Goal: Task Accomplishment & Management: Use online tool/utility

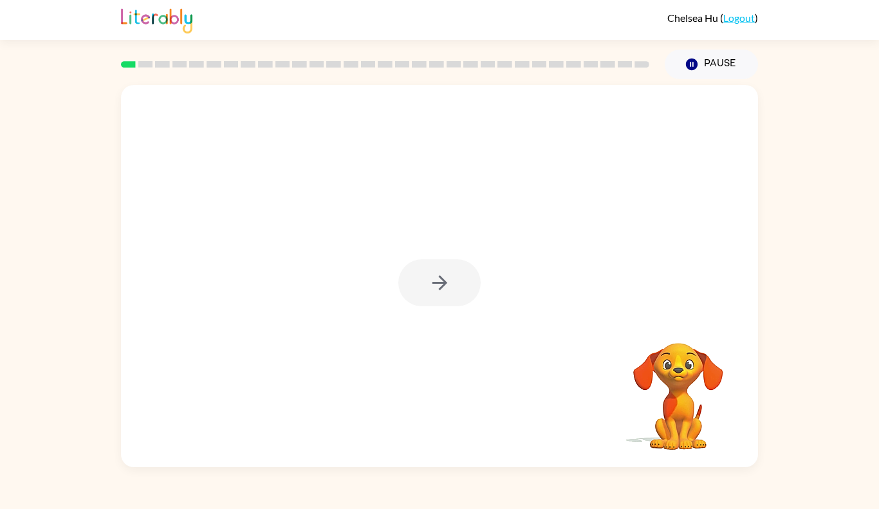
click at [434, 291] on div at bounding box center [439, 282] width 82 height 47
click at [437, 301] on button "button" at bounding box center [439, 282] width 82 height 47
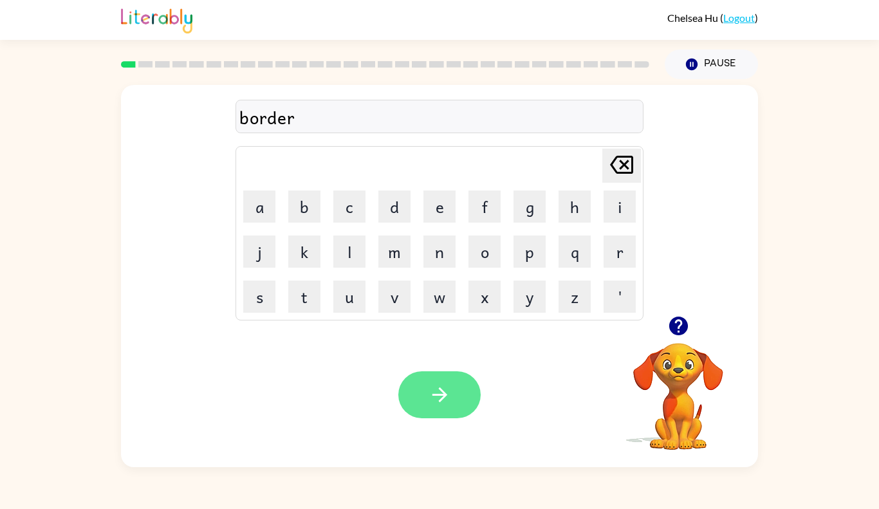
click at [436, 394] on icon "button" at bounding box center [439, 395] width 15 height 15
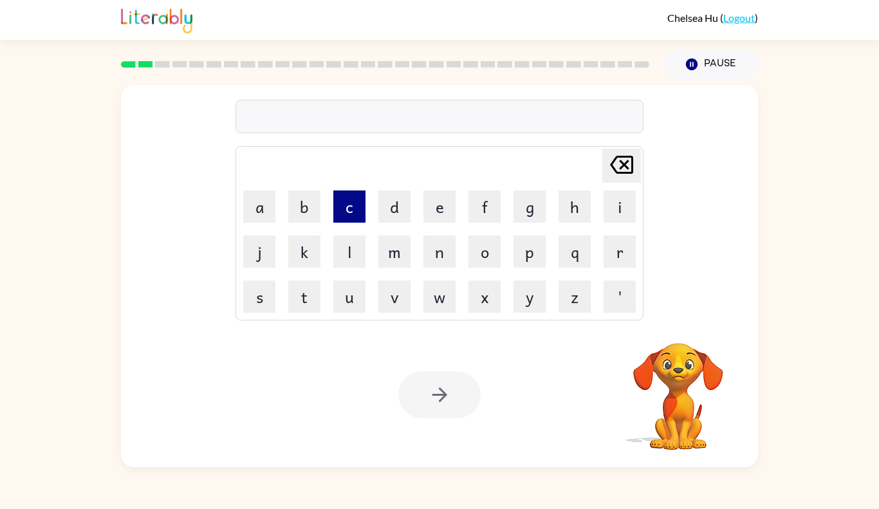
click at [346, 204] on button "c" at bounding box center [349, 207] width 32 height 32
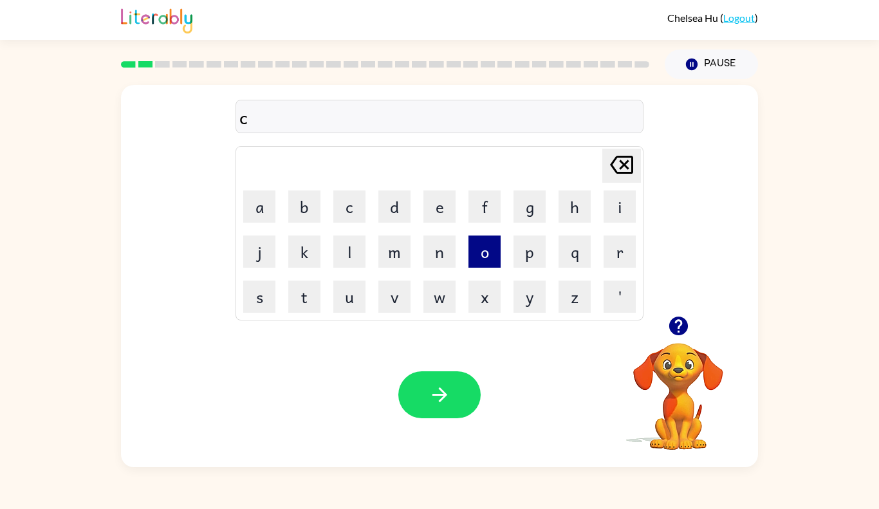
click at [471, 249] on button "o" at bounding box center [485, 252] width 32 height 32
click at [422, 257] on td "n" at bounding box center [440, 252] width 44 height 44
click at [433, 255] on button "n" at bounding box center [440, 252] width 32 height 32
click at [428, 200] on button "e" at bounding box center [440, 207] width 32 height 32
click at [306, 294] on button "t" at bounding box center [304, 297] width 32 height 32
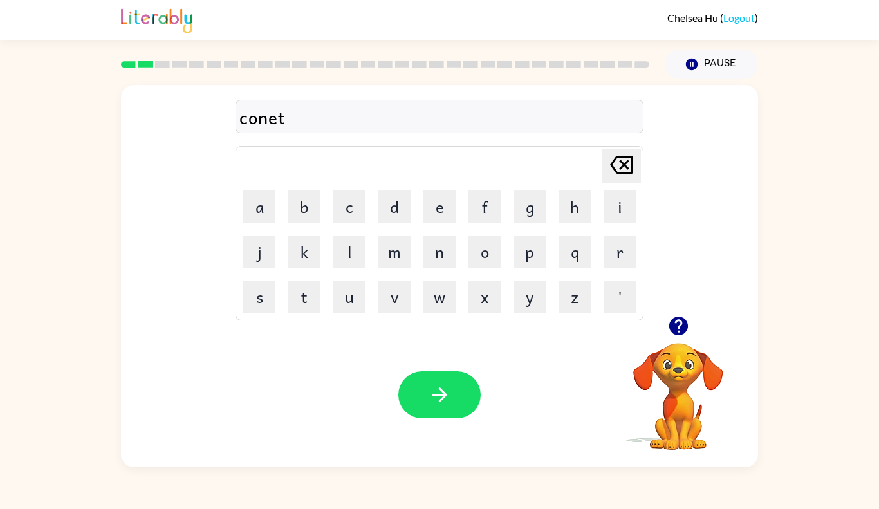
click at [612, 160] on icon "[PERSON_NAME] last character input" at bounding box center [621, 164] width 31 height 31
click at [615, 160] on icon at bounding box center [621, 165] width 23 height 18
type button "delete"
click at [268, 122] on div "conunt" at bounding box center [439, 117] width 400 height 27
click at [268, 122] on div "conun" at bounding box center [439, 117] width 400 height 27
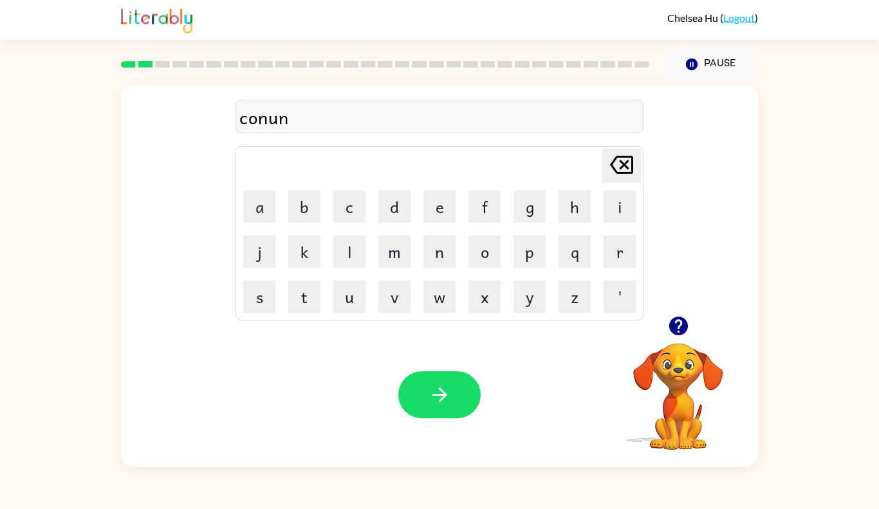
click at [268, 120] on div "conun" at bounding box center [439, 117] width 400 height 27
click at [438, 407] on button "button" at bounding box center [439, 394] width 82 height 47
click at [451, 407] on button "button" at bounding box center [439, 394] width 82 height 47
click at [442, 409] on button "button" at bounding box center [439, 394] width 82 height 47
click at [470, 393] on button "button" at bounding box center [439, 394] width 82 height 47
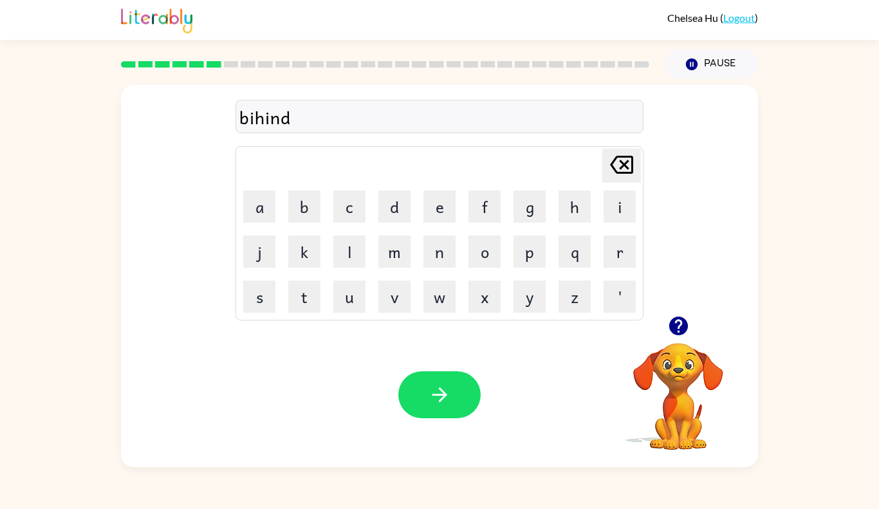
click at [278, 118] on div "bihind" at bounding box center [439, 117] width 400 height 27
click at [270, 120] on div "bihid" at bounding box center [439, 117] width 400 height 27
click at [449, 404] on icon "button" at bounding box center [440, 395] width 23 height 23
click at [631, 167] on icon at bounding box center [621, 165] width 23 height 18
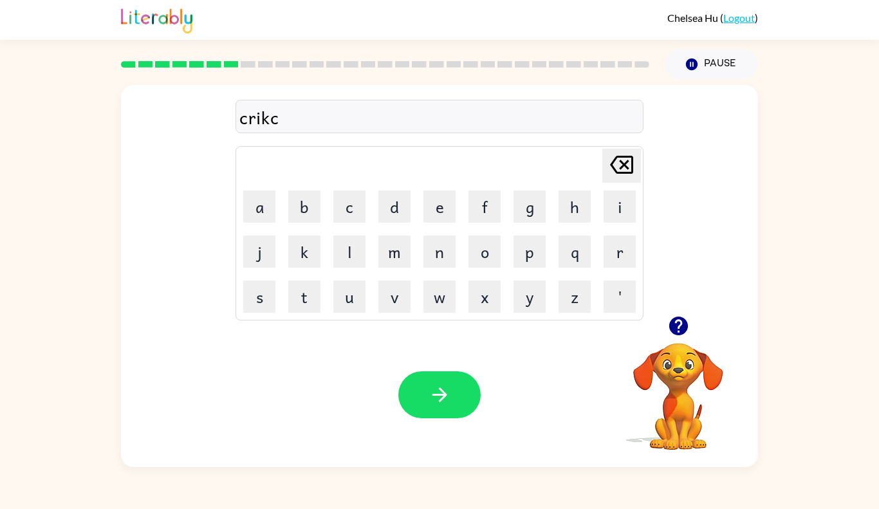
click at [631, 167] on icon at bounding box center [621, 165] width 23 height 18
click at [613, 151] on icon "[PERSON_NAME] last character input" at bounding box center [621, 164] width 31 height 31
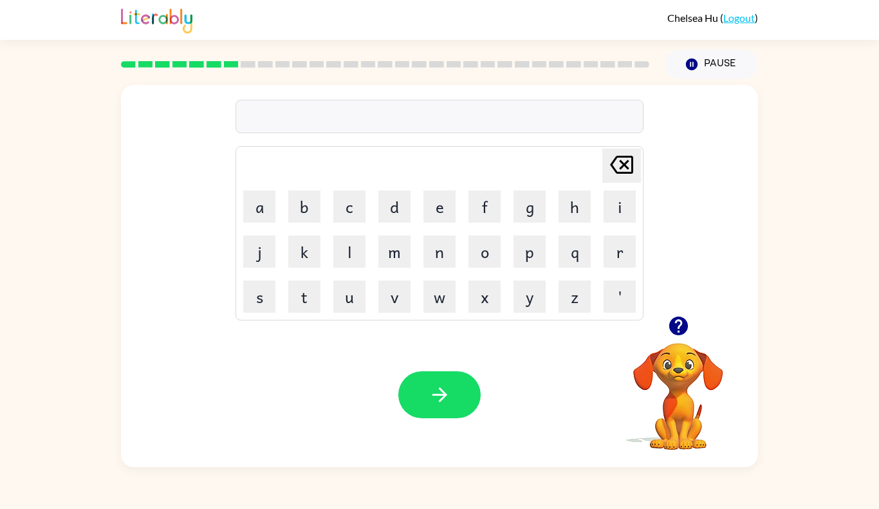
type button "delete"
click at [485, 400] on div "Your browser must support playing .mp4 files to use Literably. Please try using…" at bounding box center [439, 394] width 637 height 145
click at [444, 402] on icon "button" at bounding box center [440, 395] width 23 height 23
click at [466, 404] on button "button" at bounding box center [439, 394] width 82 height 47
click at [256, 121] on div "nibul" at bounding box center [439, 117] width 400 height 27
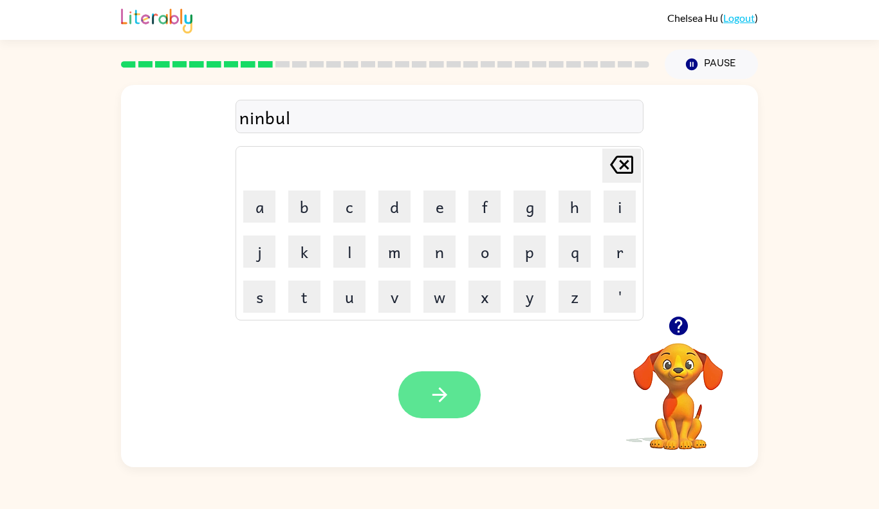
click at [437, 392] on icon "button" at bounding box center [440, 395] width 23 height 23
click at [435, 388] on icon "button" at bounding box center [440, 395] width 23 height 23
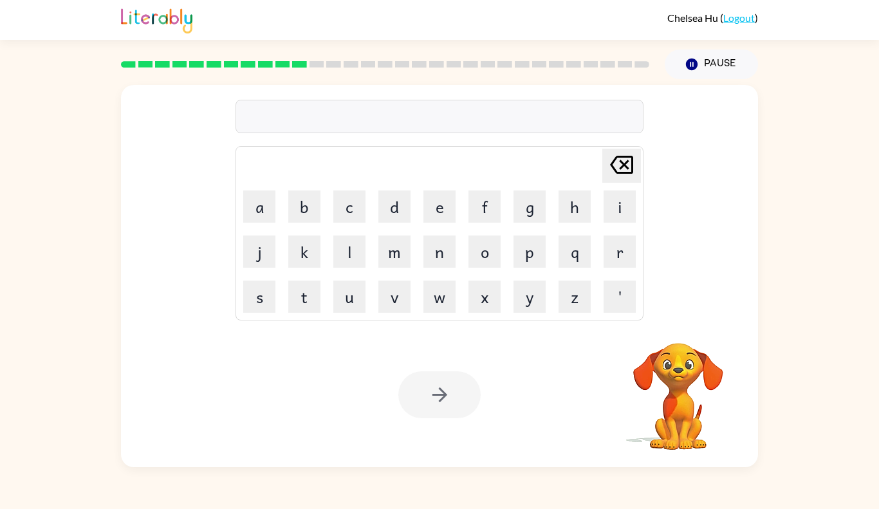
click at [296, 63] on rect at bounding box center [299, 64] width 15 height 6
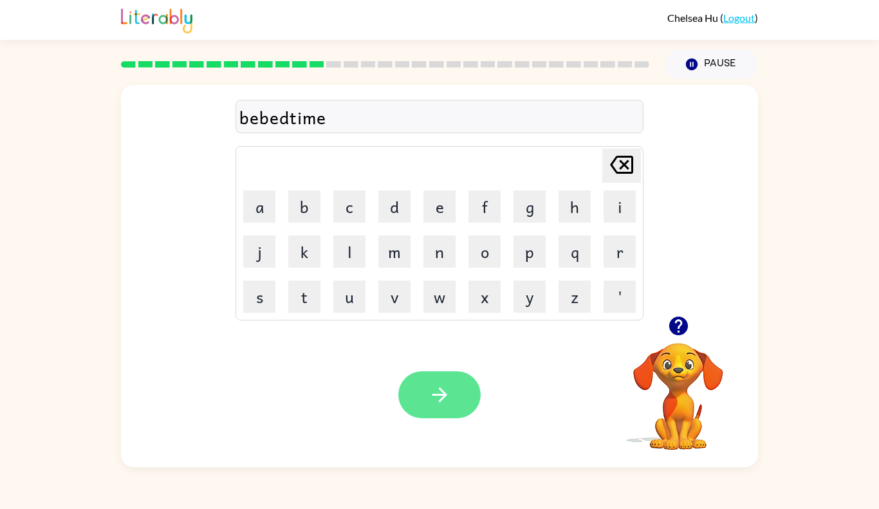
click at [422, 395] on button "button" at bounding box center [439, 394] width 82 height 47
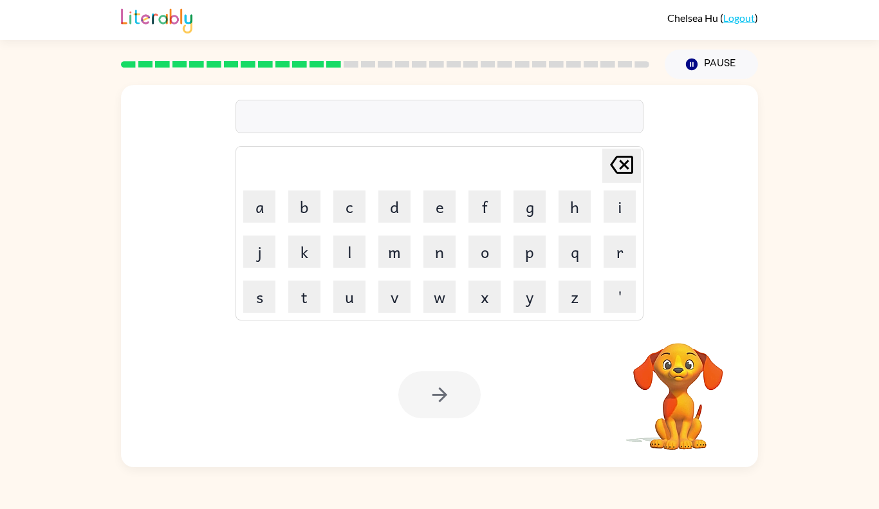
click at [337, 62] on rect at bounding box center [333, 64] width 15 height 6
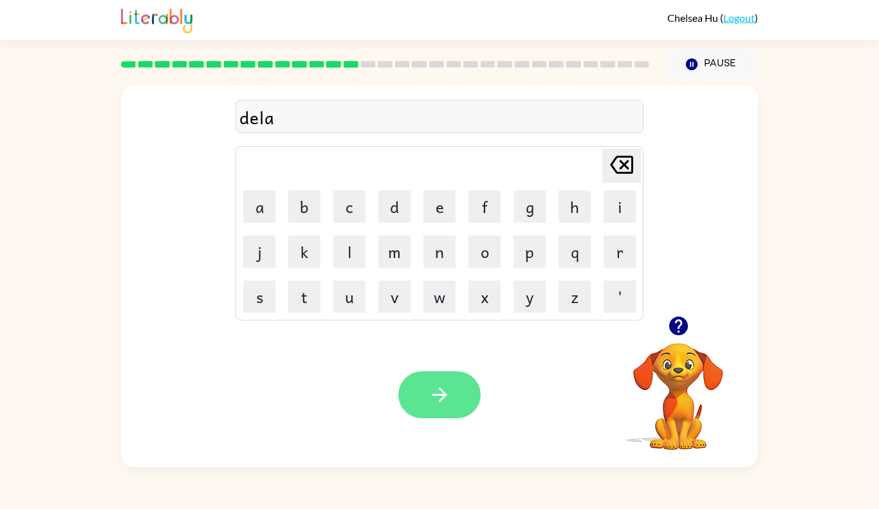
click at [456, 395] on button "button" at bounding box center [439, 394] width 82 height 47
click at [444, 390] on icon "button" at bounding box center [440, 395] width 23 height 23
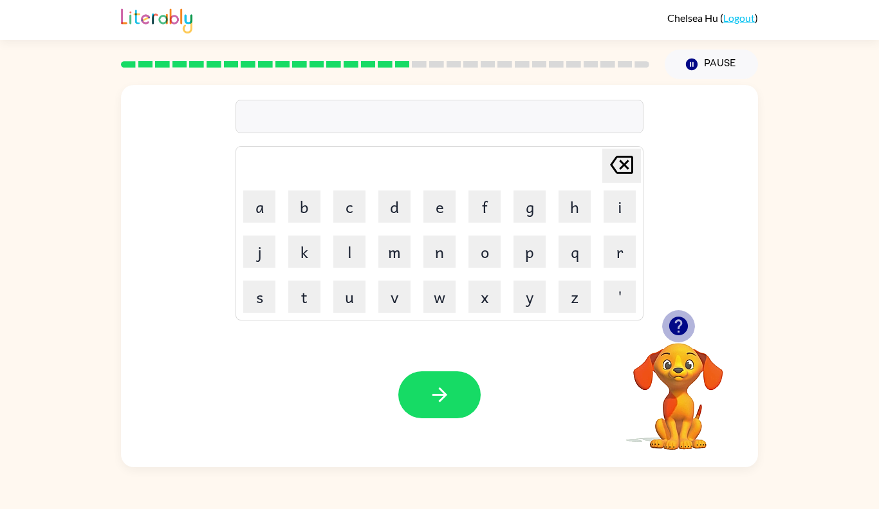
click at [683, 322] on icon "button" at bounding box center [678, 326] width 19 height 19
click at [677, 324] on video "Your browser must support playing .mp4 files to use Literably. Please try using…" at bounding box center [678, 387] width 129 height 129
click at [674, 326] on icon "button" at bounding box center [678, 326] width 19 height 19
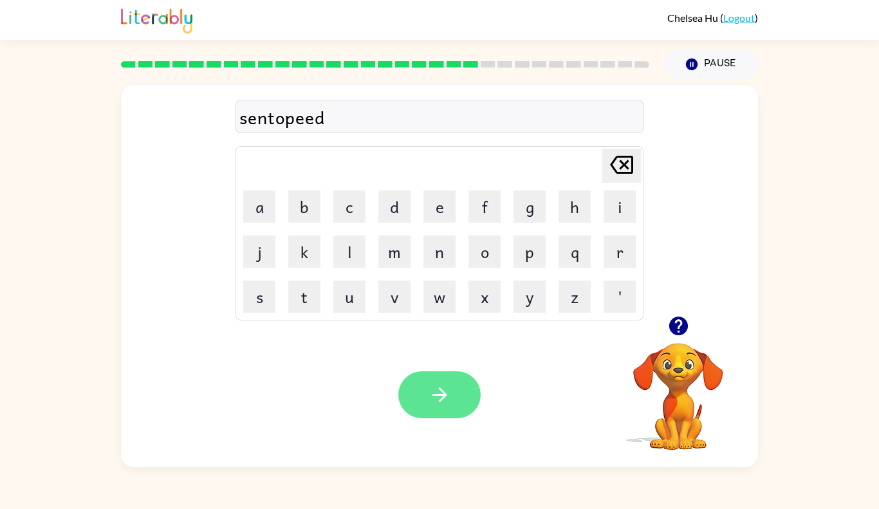
click at [434, 394] on icon "button" at bounding box center [440, 395] width 23 height 23
click at [435, 384] on icon "button" at bounding box center [440, 395] width 23 height 23
click at [299, 118] on div "markar" at bounding box center [439, 117] width 400 height 27
click at [299, 116] on div "markar" at bounding box center [439, 117] width 400 height 27
click at [291, 121] on div "markar" at bounding box center [439, 117] width 400 height 27
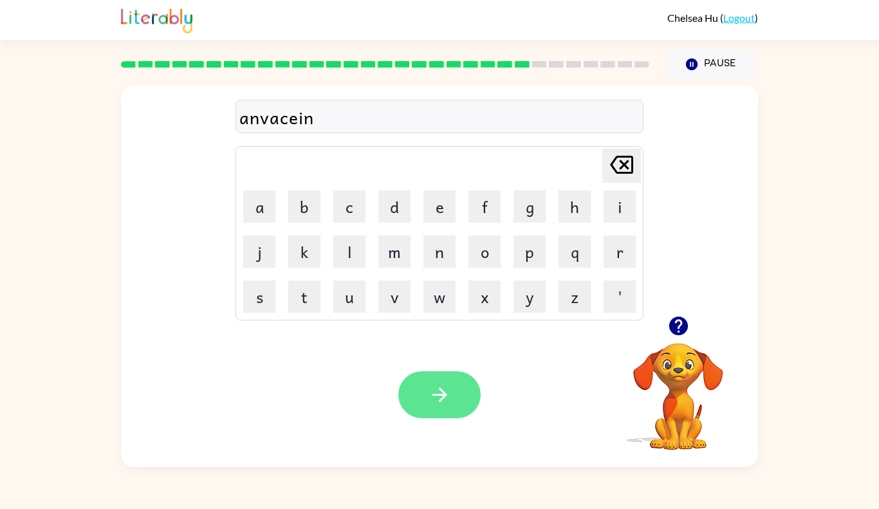
click at [451, 400] on button "button" at bounding box center [439, 394] width 82 height 47
click at [439, 375] on button "button" at bounding box center [439, 394] width 82 height 47
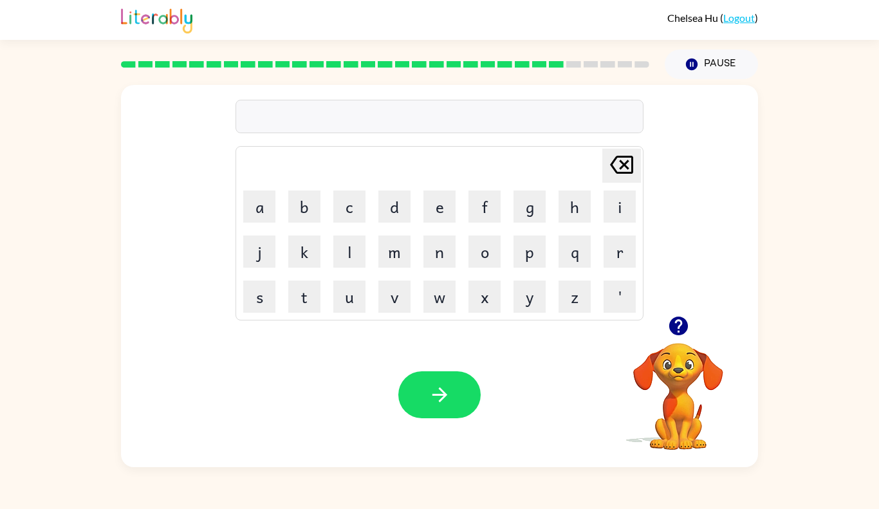
click at [678, 318] on icon "button" at bounding box center [678, 326] width 19 height 19
click at [536, 214] on button "g" at bounding box center [530, 207] width 32 height 32
type button "g"
click at [443, 406] on icon "button" at bounding box center [440, 395] width 23 height 23
click at [411, 425] on div "Your browser must support playing .mp4 files to use Literably. Please try using…" at bounding box center [439, 394] width 637 height 145
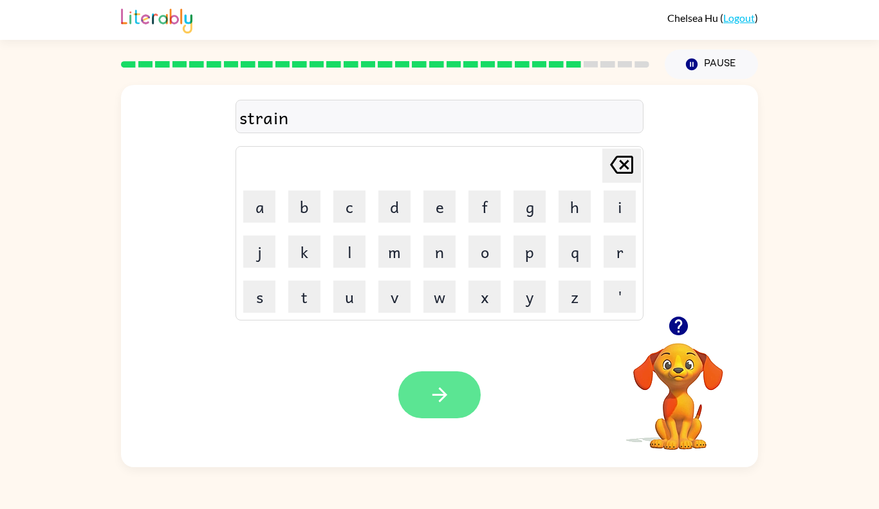
click at [433, 395] on icon "button" at bounding box center [439, 395] width 15 height 15
click at [413, 401] on button "button" at bounding box center [439, 394] width 82 height 47
click at [432, 384] on icon "button" at bounding box center [440, 395] width 23 height 23
